Goal: Task Accomplishment & Management: Manage account settings

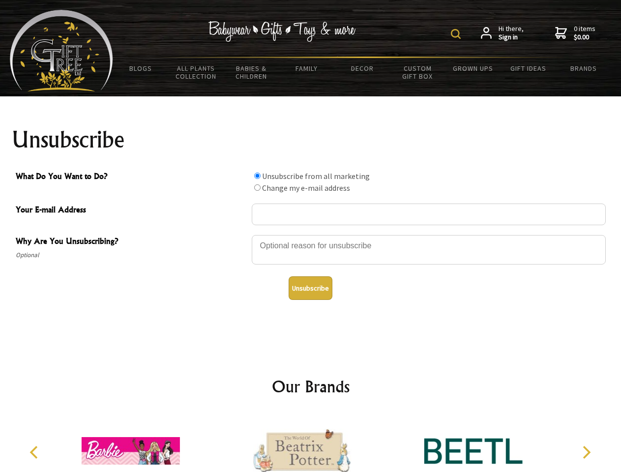
click at [457, 34] on img at bounding box center [456, 34] width 10 height 10
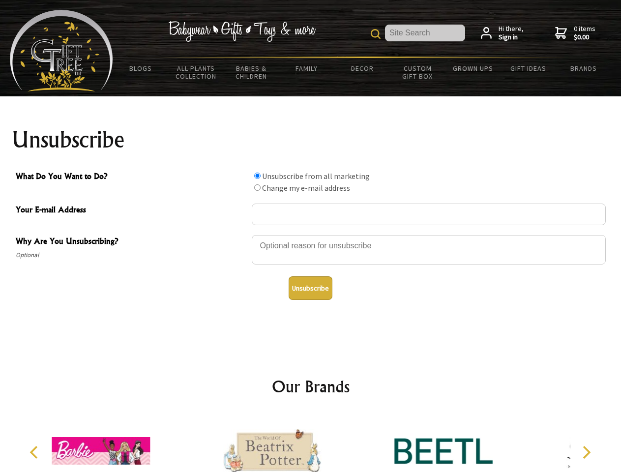
click at [311, 235] on div at bounding box center [429, 251] width 354 height 34
click at [257, 176] on input "What Do You Want to Do?" at bounding box center [257, 176] width 6 height 6
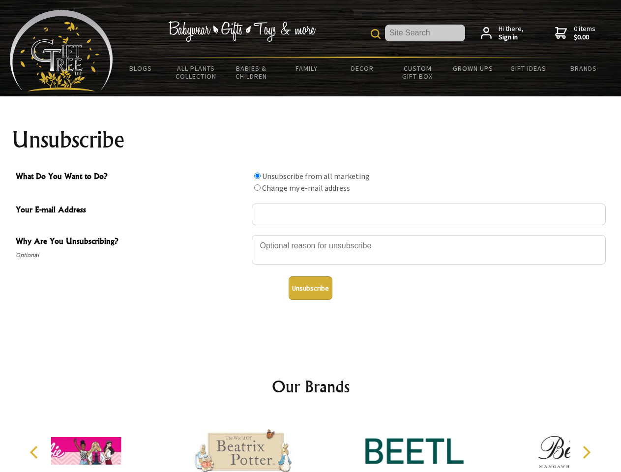
click at [257, 187] on input "What Do You Want to Do?" at bounding box center [257, 187] width 6 height 6
radio input "true"
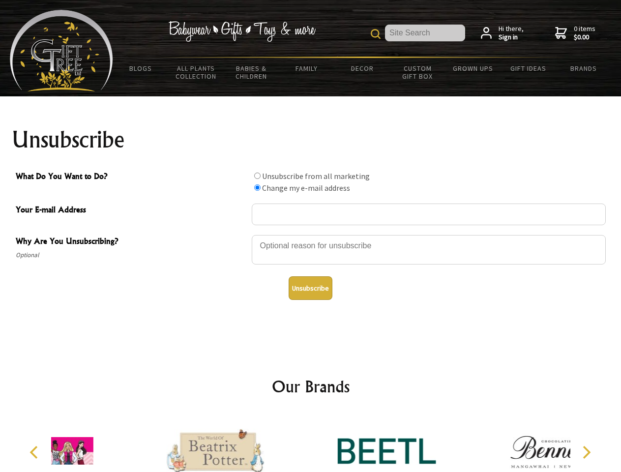
click at [310, 288] on button "Unsubscribe" at bounding box center [311, 288] width 44 height 24
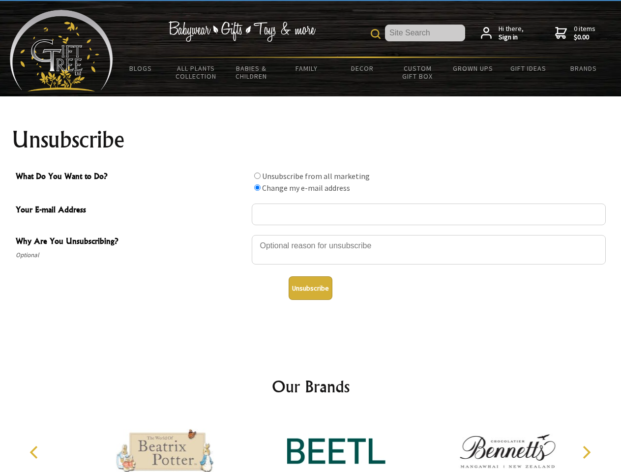
click at [35, 452] on icon "Previous" at bounding box center [35, 452] width 13 height 13
click at [586, 452] on icon "Next" at bounding box center [585, 452] width 13 height 13
